Goal: Find specific page/section: Find specific page/section

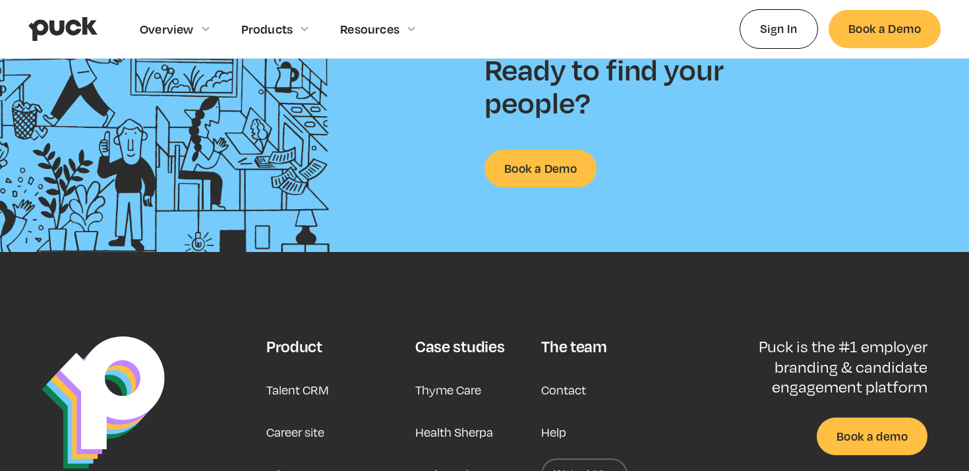
scroll to position [3451, 0]
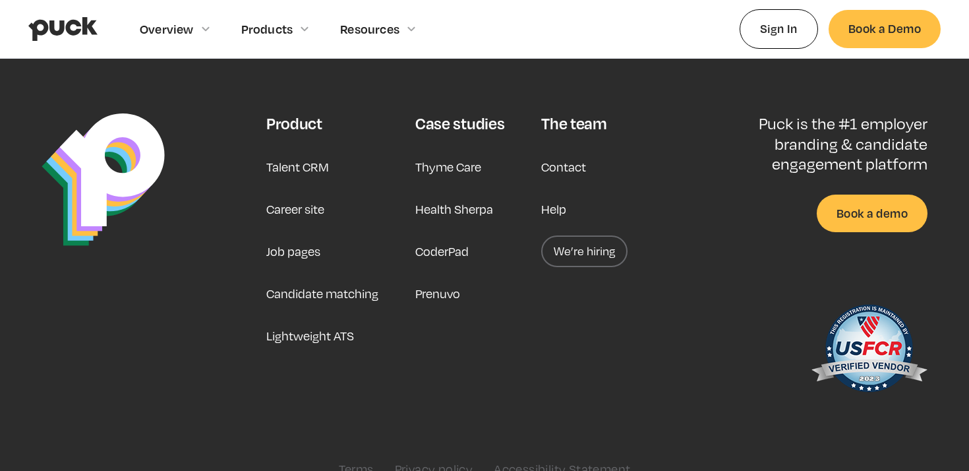
click at [326, 190] on div "Talent CRM Career site Job pages Candidate matching Lightweight ATS" at bounding box center [322, 251] width 112 height 200
click at [320, 193] on link "Career site" at bounding box center [295, 209] width 58 height 32
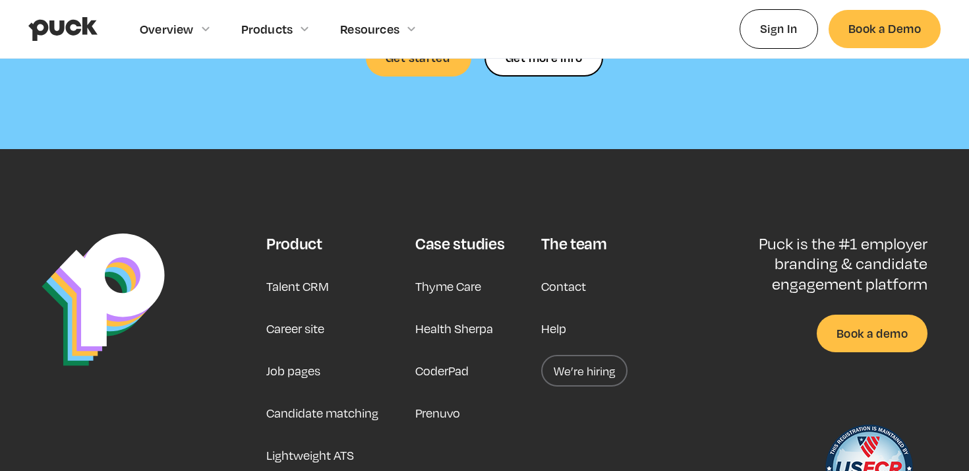
scroll to position [4027, 0]
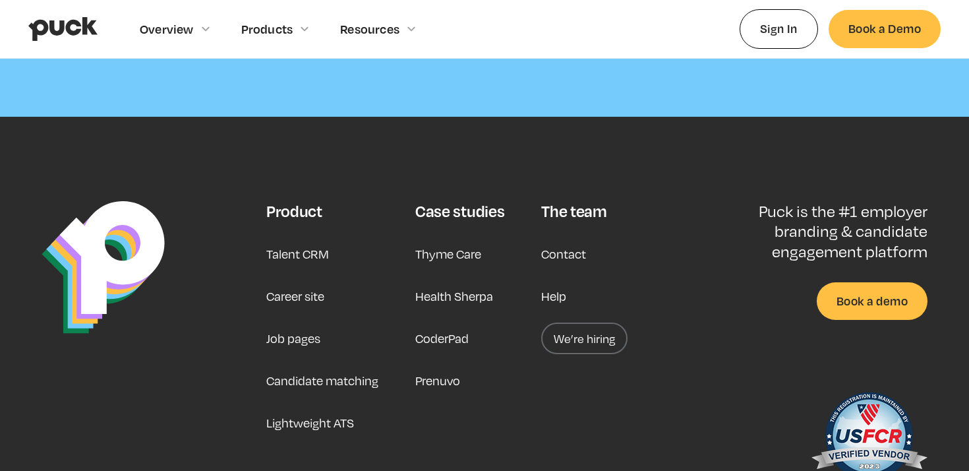
click at [603, 322] on link "We’re hiring" at bounding box center [584, 338] width 86 height 32
